Goal: Task Accomplishment & Management: Manage account settings

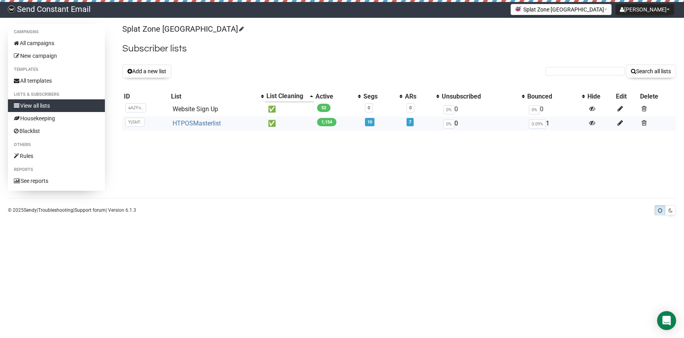
click at [209, 126] on link "HTPOSMasterlist" at bounding box center [197, 124] width 48 height 8
click at [199, 108] on link "Website Sign Up" at bounding box center [196, 109] width 46 height 8
click at [158, 73] on button "Add a new list" at bounding box center [146, 71] width 49 height 13
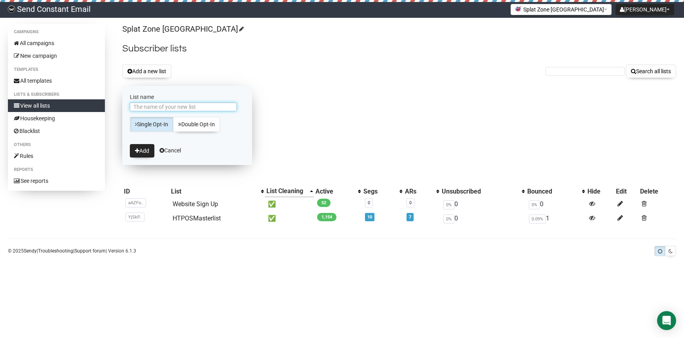
click at [179, 104] on input "List name" at bounding box center [183, 107] width 107 height 9
type input "Contacts"
click at [147, 152] on button "Add" at bounding box center [142, 150] width 25 height 13
